Goal: Find specific page/section: Find specific page/section

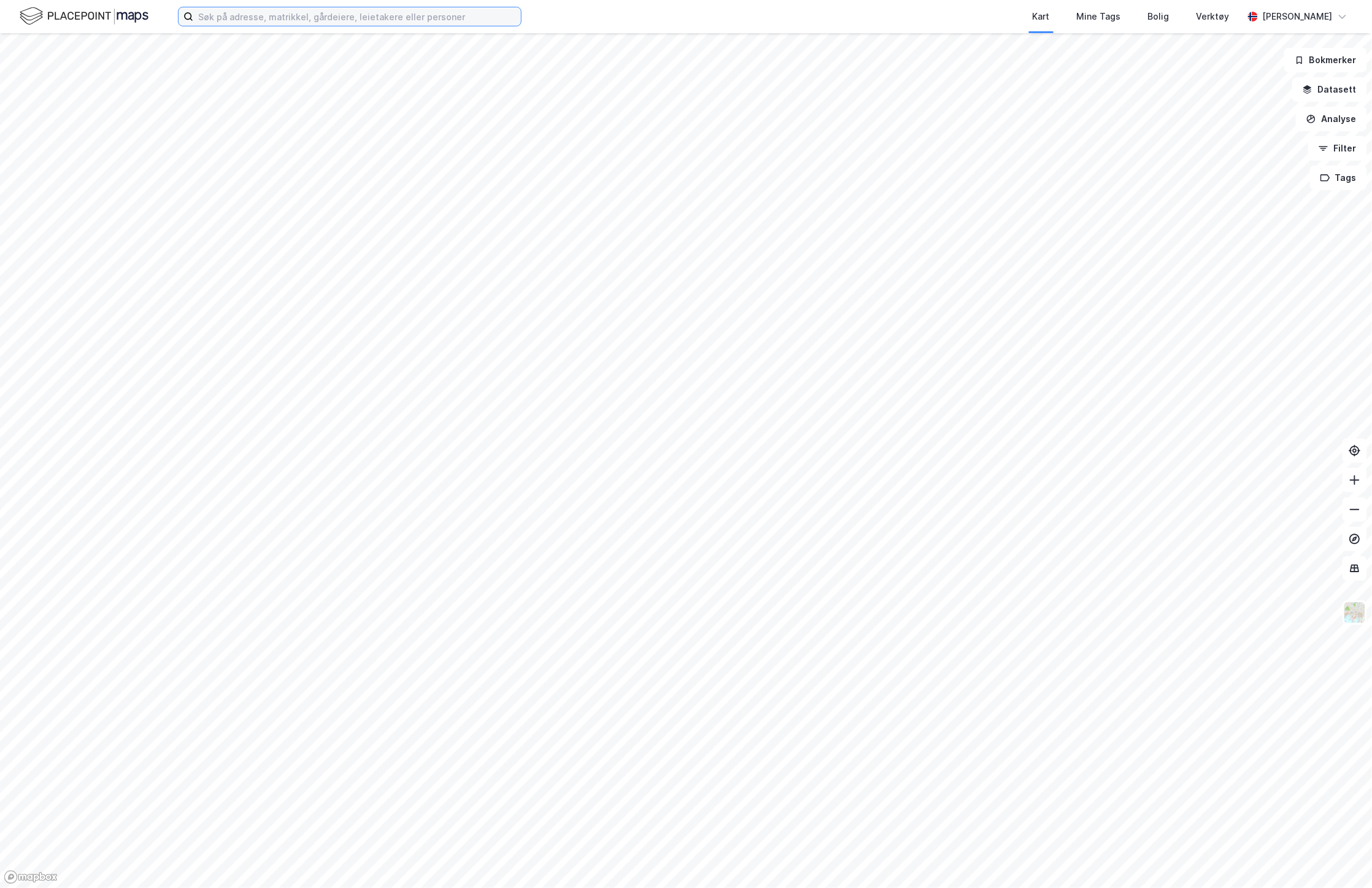
drag, startPoint x: 0, startPoint y: 0, endPoint x: 268, endPoint y: 15, distance: 268.4
click at [268, 15] on input at bounding box center [357, 16] width 328 height 18
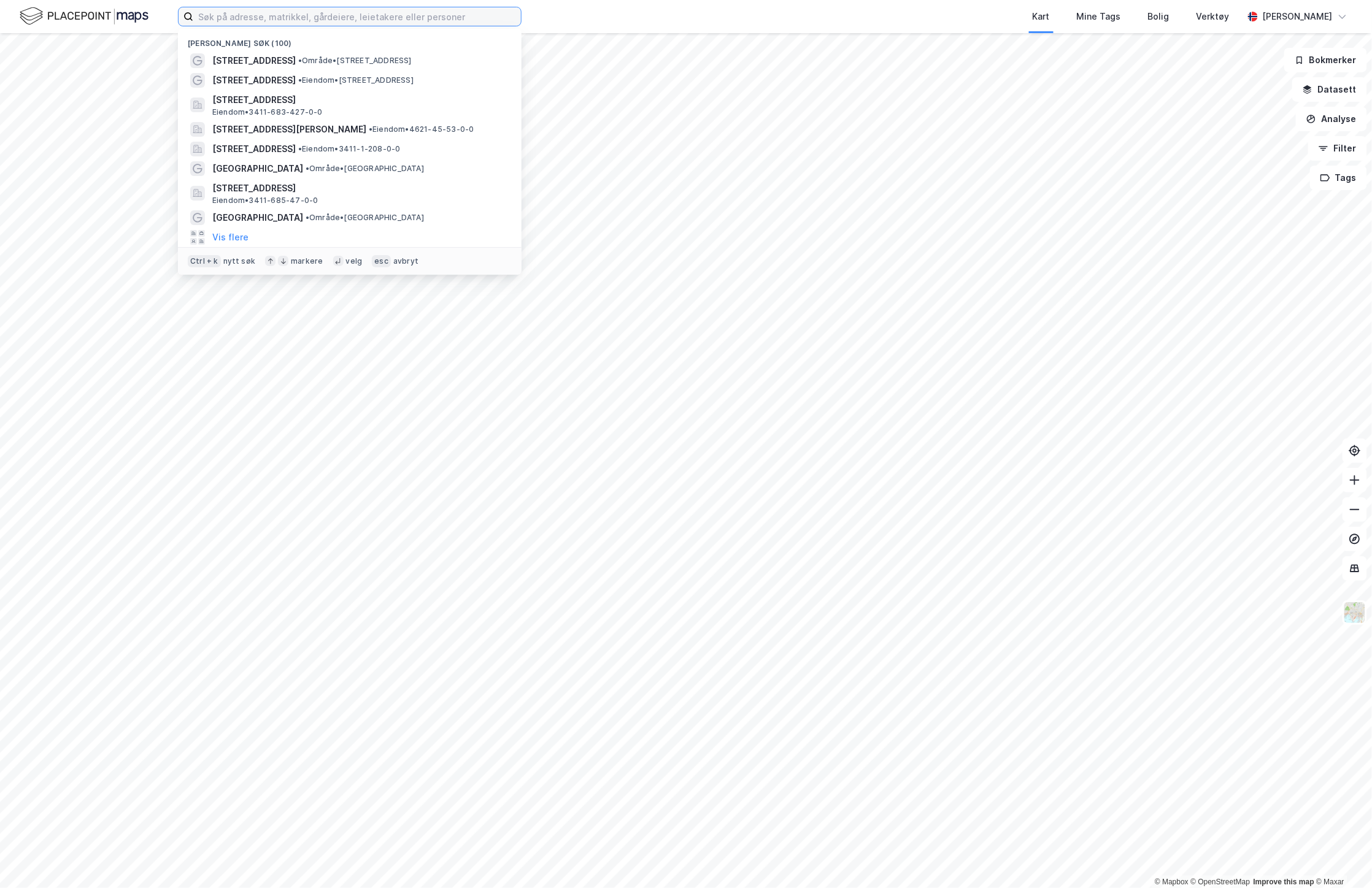
paste input "[STREET_ADDRESS]"
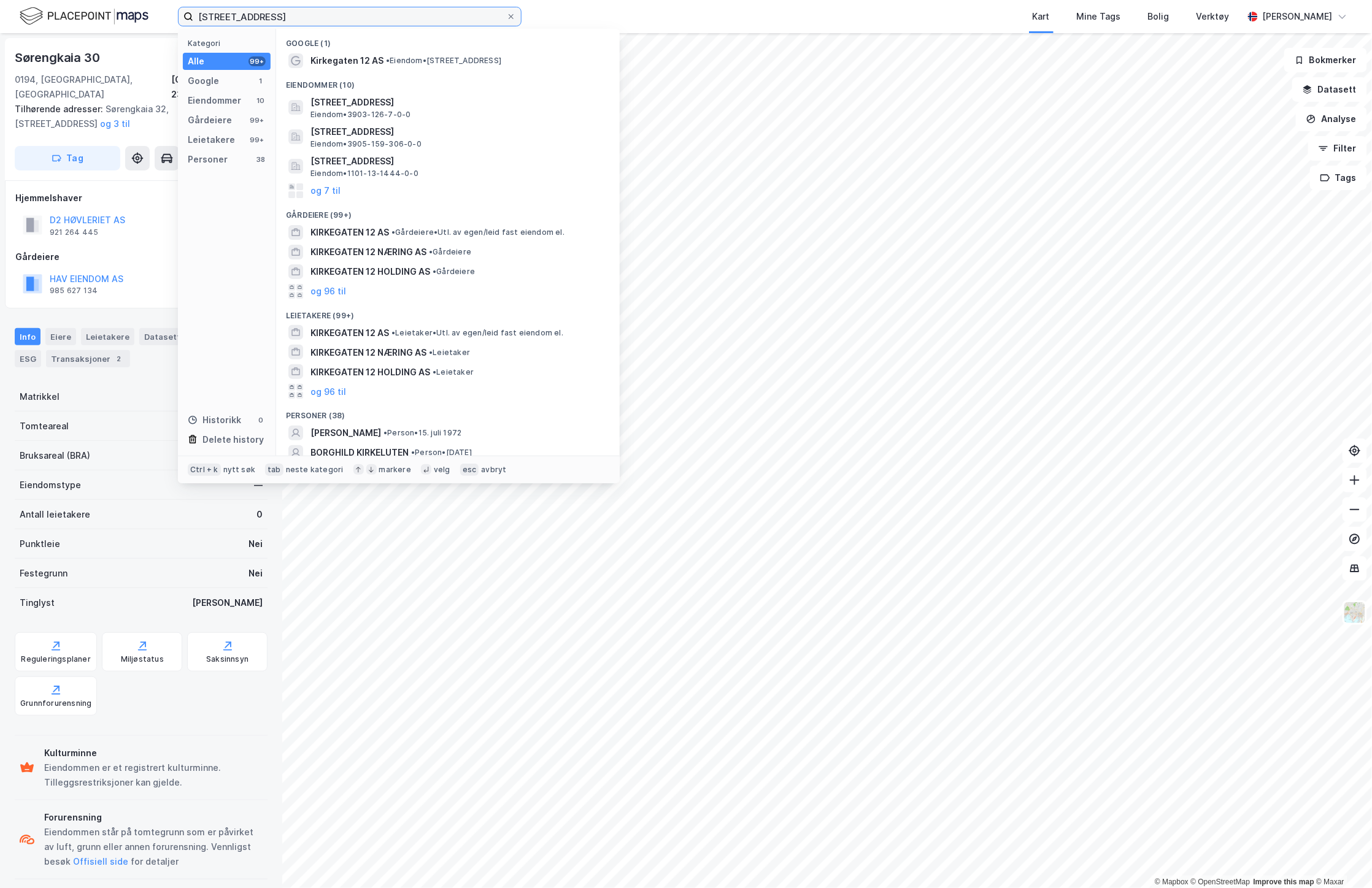
click at [246, 16] on input "[STREET_ADDRESS]" at bounding box center [350, 16] width 313 height 18
type input "[STREET_ADDRESS]"
